Goal: Find specific page/section: Find specific page/section

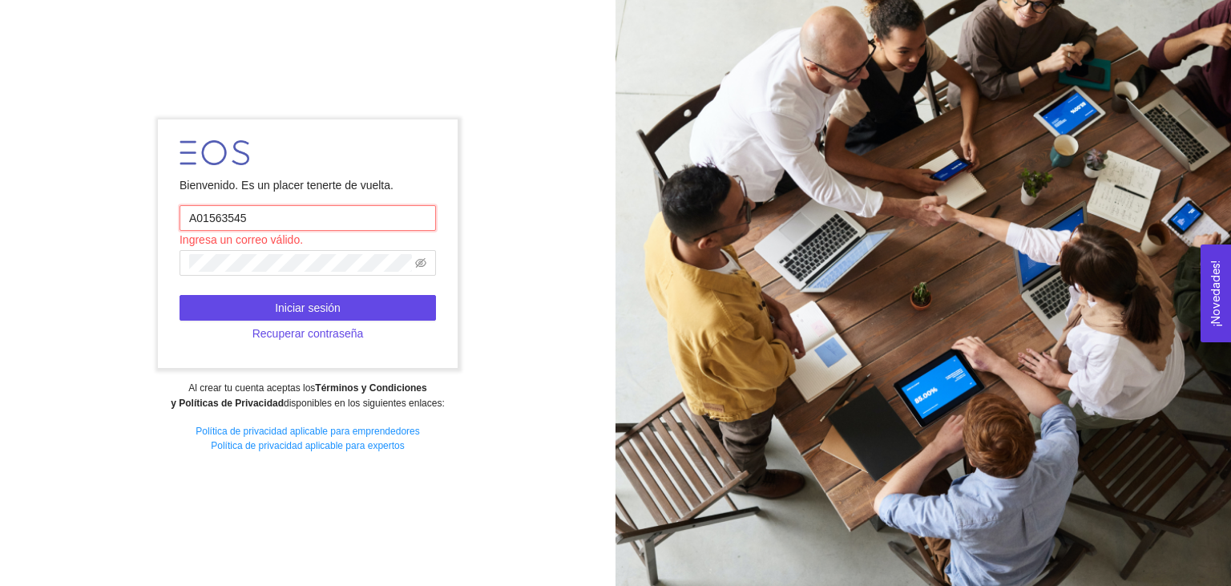
click at [260, 224] on input "A01563545" at bounding box center [307, 218] width 256 height 26
type input "[EMAIL_ADDRESS][DOMAIN_NAME]"
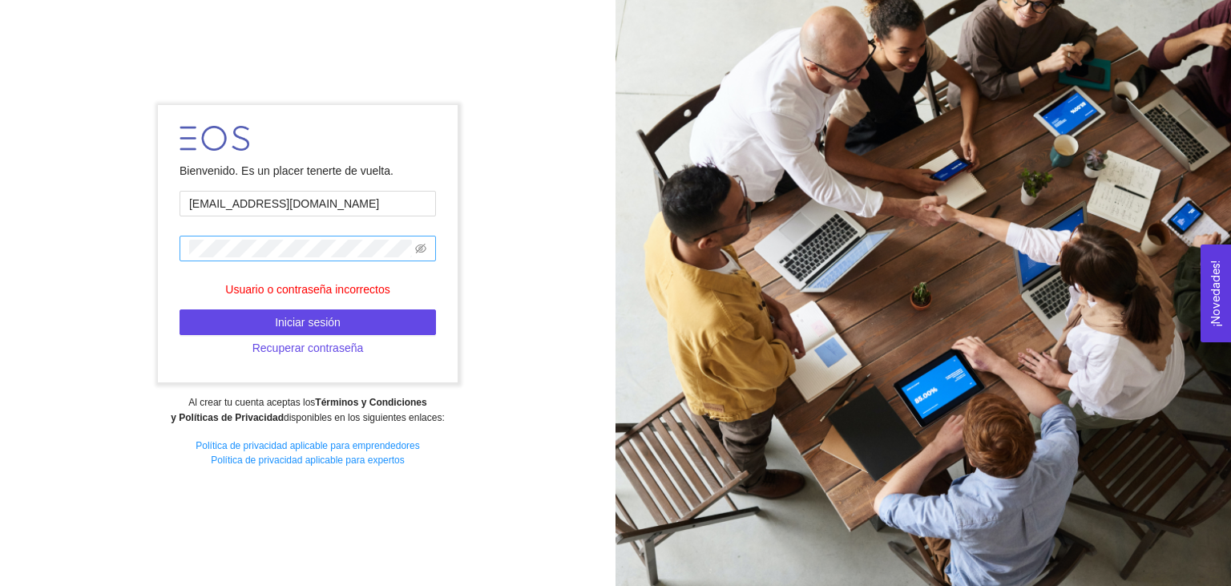
click at [431, 245] on span at bounding box center [307, 249] width 256 height 26
click at [426, 248] on icon "eye-invisible" at bounding box center [421, 249] width 11 height 10
click at [417, 250] on icon "eye" at bounding box center [421, 248] width 11 height 8
click at [417, 251] on icon "eye-invisible" at bounding box center [420, 248] width 11 height 11
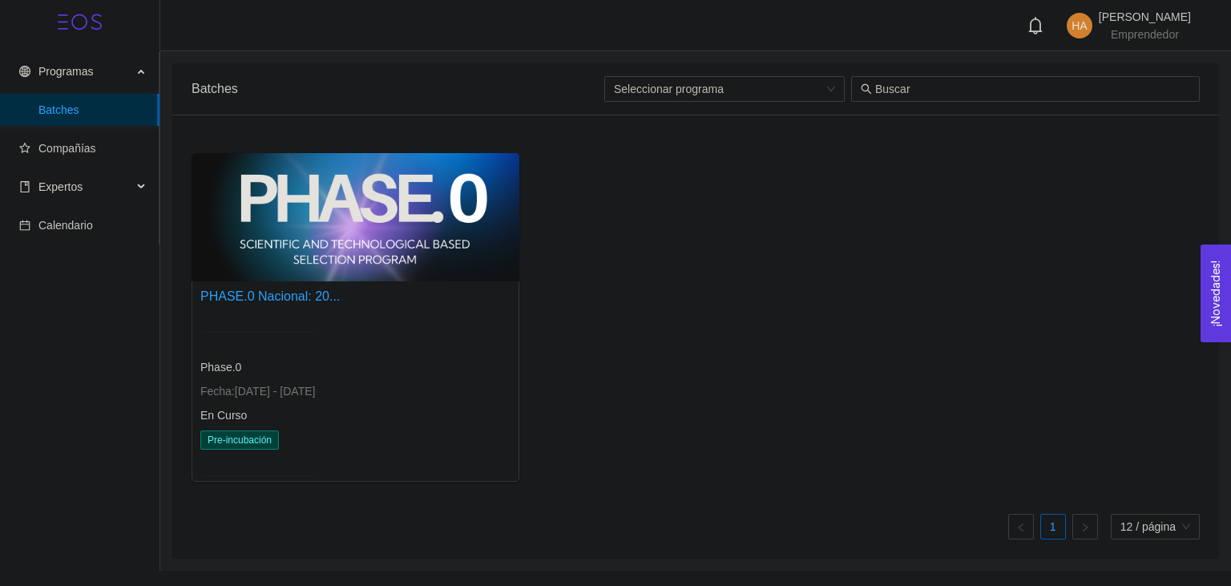
click at [603, 222] on div "PHASE.0 Nacional: 20... Phase.0 Fecha: [DATE] - [DATE] En Curso Pre-incubación" at bounding box center [695, 323] width 1021 height 341
click at [306, 296] on link "PHASE.0 Nacional: 20..." at bounding box center [269, 296] width 139 height 14
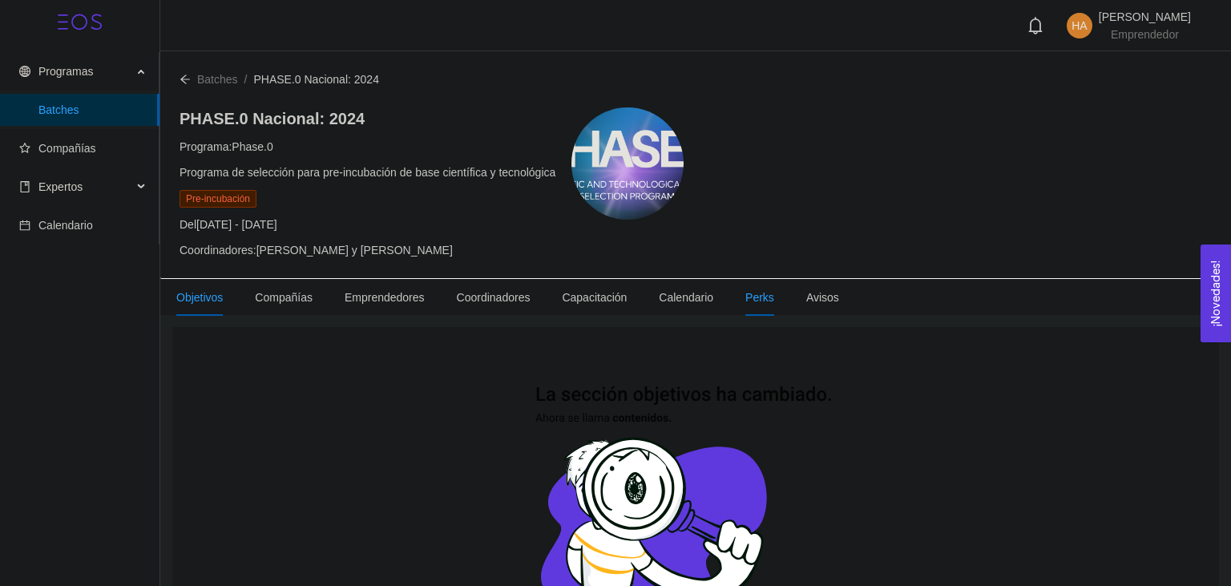
click at [729, 300] on li "Perks" at bounding box center [759, 297] width 61 height 37
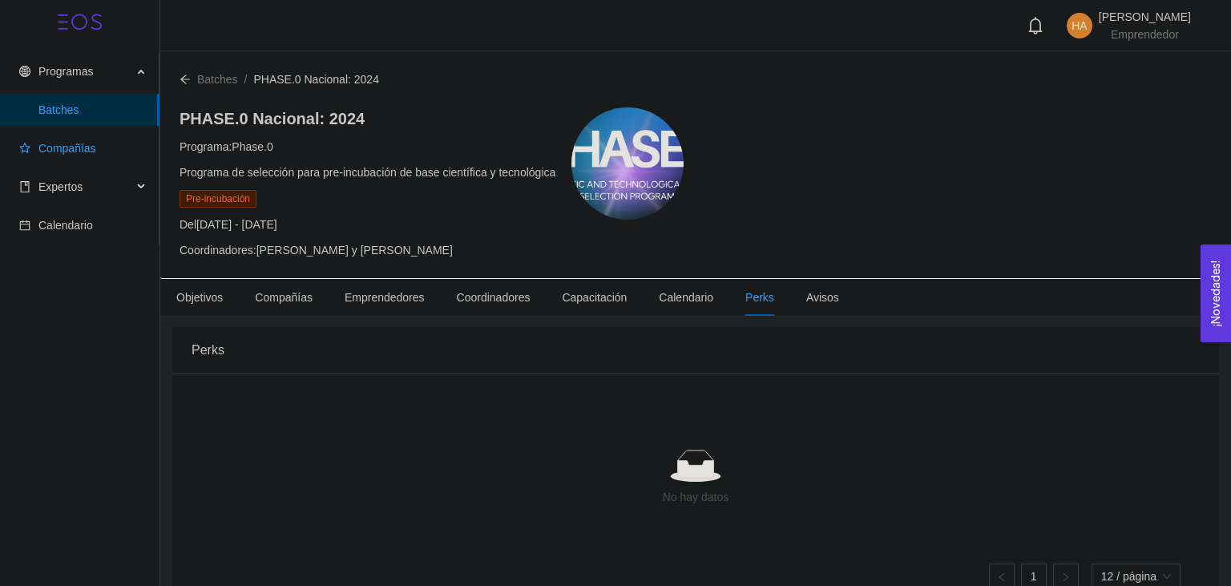
click at [80, 142] on span "Compañías" at bounding box center [67, 148] width 58 height 13
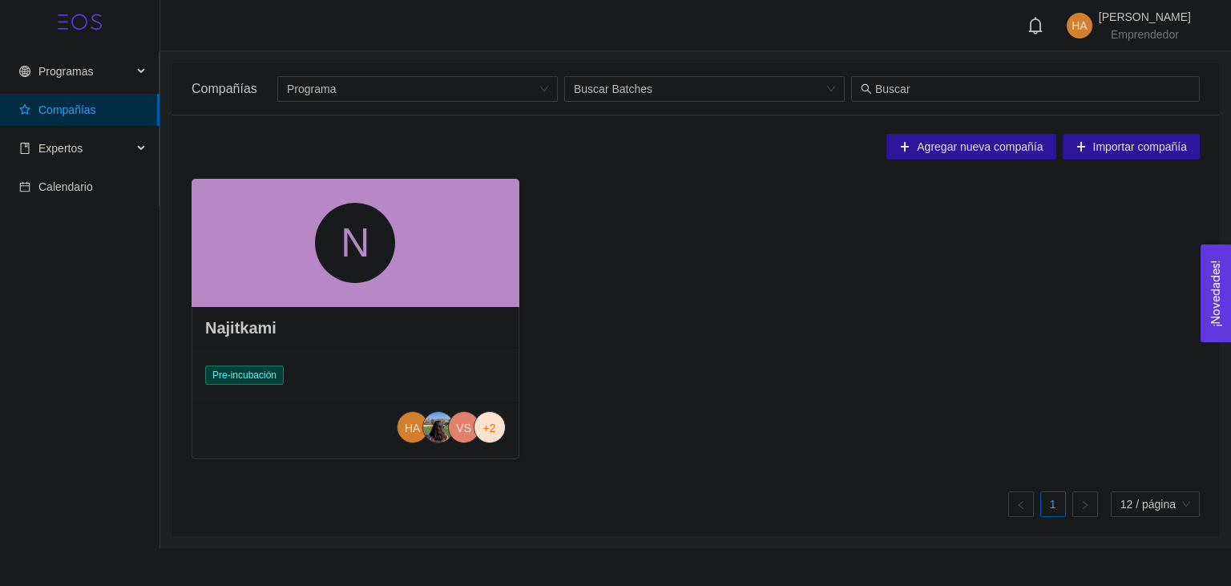
click at [368, 254] on div "N" at bounding box center [355, 243] width 80 height 80
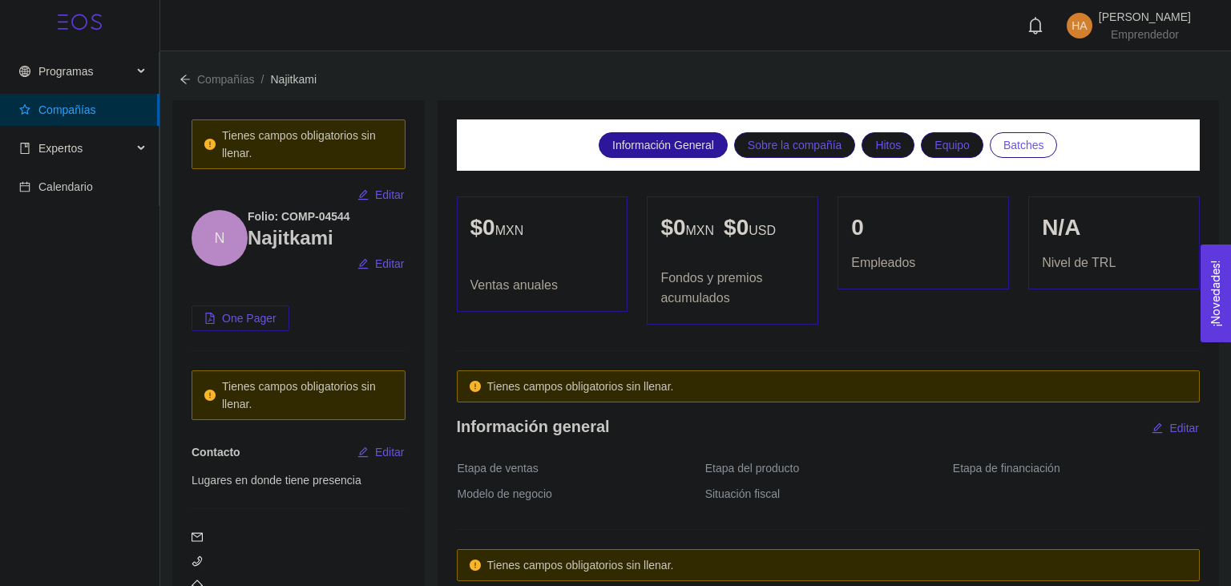
click at [1010, 147] on span "Batches" at bounding box center [1023, 145] width 41 height 24
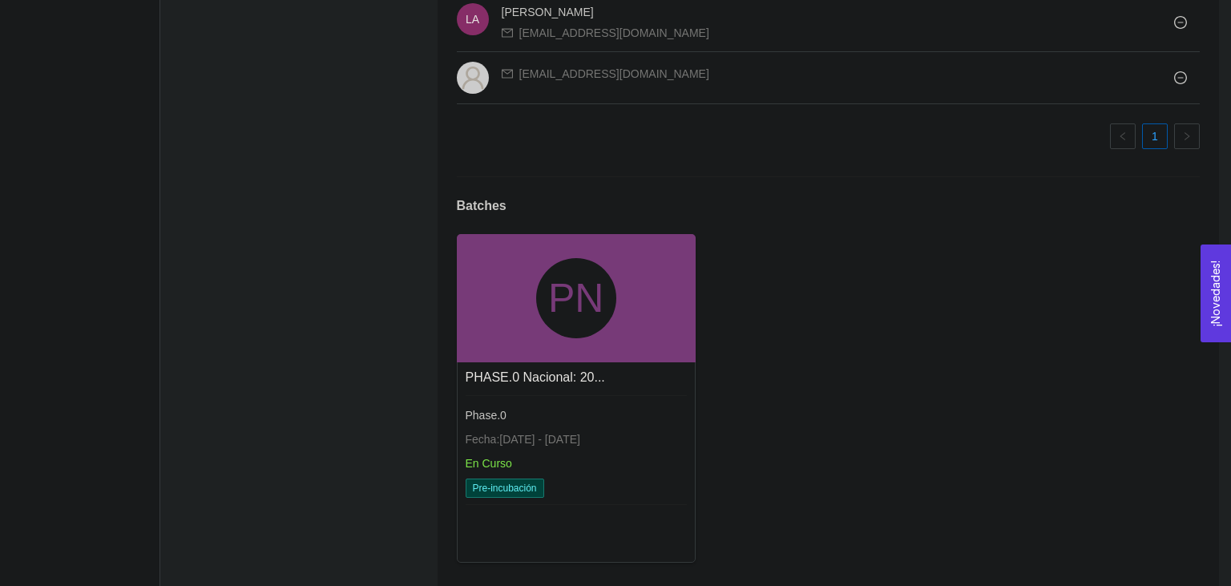
click at [558, 260] on div "PN" at bounding box center [576, 298] width 80 height 80
